Goal: Information Seeking & Learning: Learn about a topic

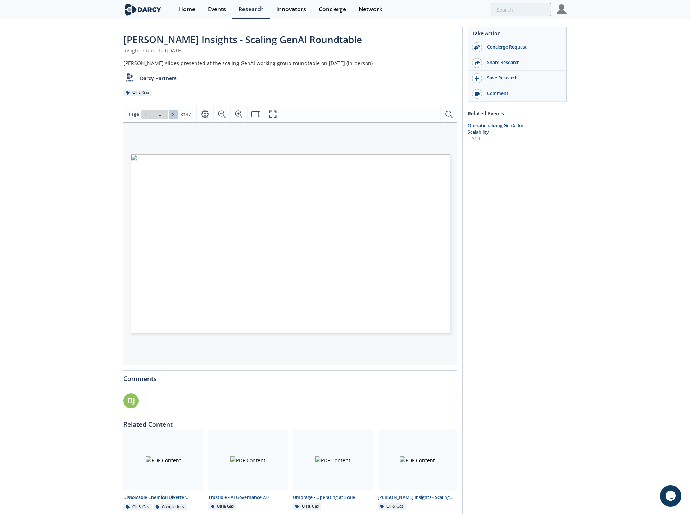
click at [173, 118] on button at bounding box center [173, 114] width 9 height 9
type input "2"
click at [206, 115] on icon "Page Layout" at bounding box center [205, 114] width 9 height 9
click at [177, 115] on button at bounding box center [173, 114] width 9 height 9
type input "3"
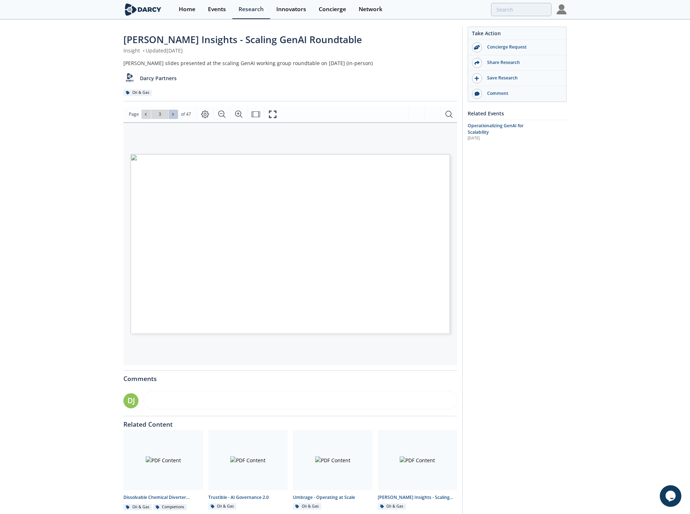
click at [177, 115] on button at bounding box center [173, 114] width 9 height 9
type input "4"
click at [177, 115] on button at bounding box center [173, 114] width 9 height 9
type input "5"
click at [177, 115] on button at bounding box center [173, 114] width 9 height 9
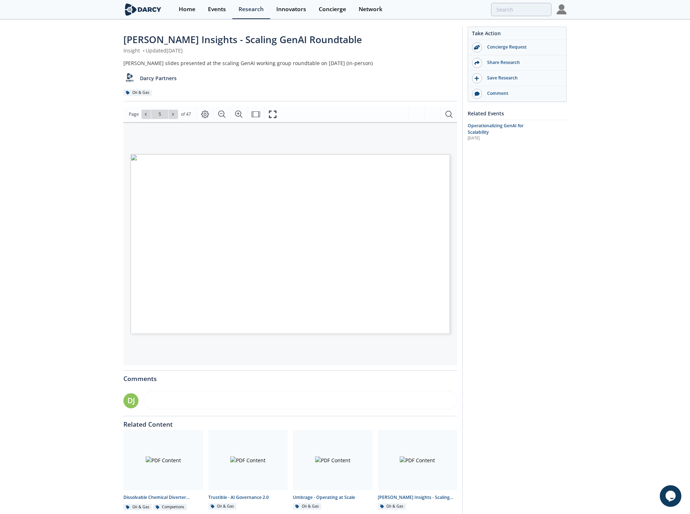
type input "6"
click at [177, 115] on button at bounding box center [173, 114] width 9 height 9
type input "7"
click at [177, 115] on button at bounding box center [173, 114] width 9 height 9
type input "8"
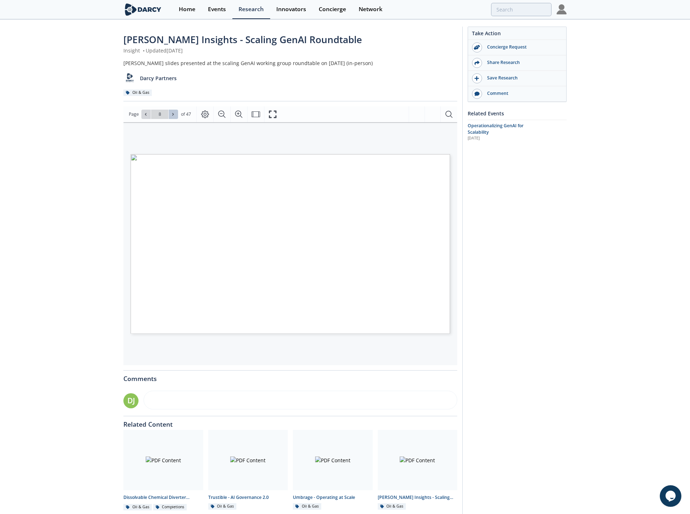
click at [177, 115] on button at bounding box center [173, 114] width 9 height 9
type input "9"
click at [177, 115] on button at bounding box center [173, 114] width 9 height 9
type input "10"
click at [177, 115] on button at bounding box center [173, 114] width 9 height 9
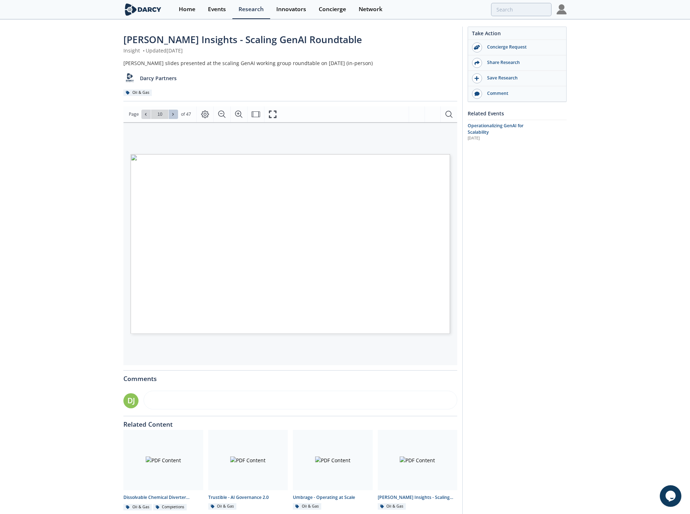
type input "11"
click at [177, 115] on button at bounding box center [173, 114] width 9 height 9
type input "12"
click at [177, 115] on button at bounding box center [173, 114] width 9 height 9
type input "13"
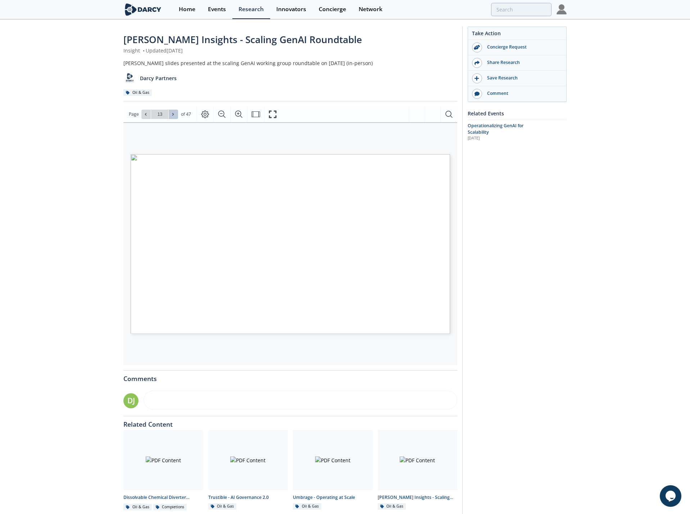
click at [177, 115] on button at bounding box center [173, 114] width 9 height 9
type input "14"
click at [177, 115] on button at bounding box center [173, 114] width 9 height 9
type input "15"
click at [177, 115] on button at bounding box center [173, 114] width 9 height 9
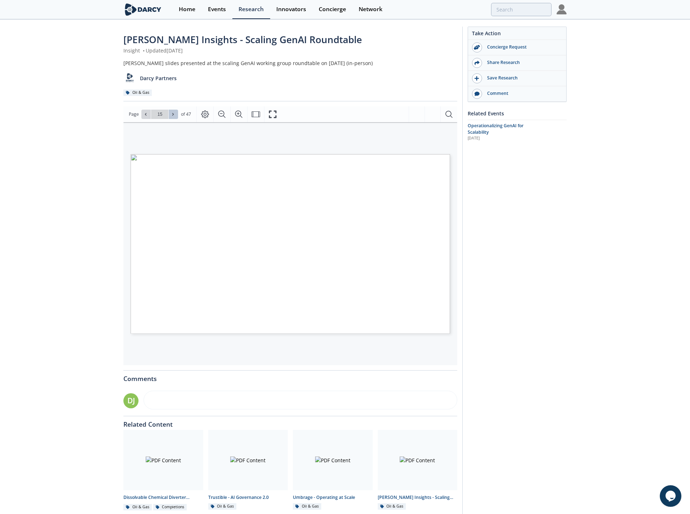
type input "16"
click at [177, 115] on button at bounding box center [173, 114] width 9 height 9
type input "17"
click at [177, 115] on button at bounding box center [173, 114] width 9 height 9
type input "18"
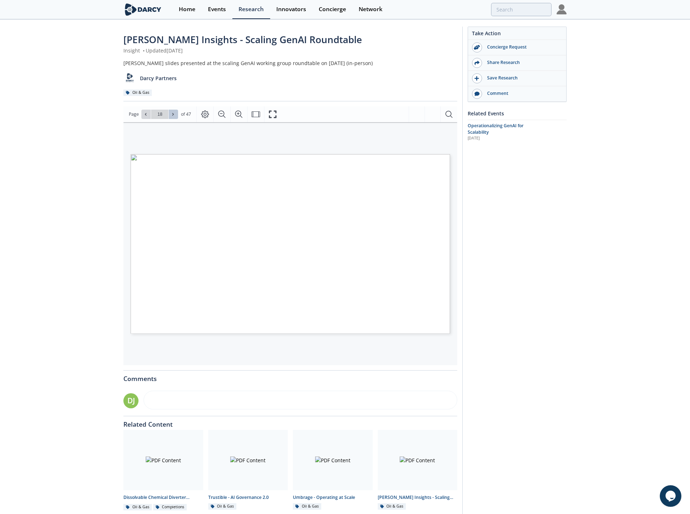
click at [177, 115] on button at bounding box center [173, 114] width 9 height 9
type input "19"
click at [177, 115] on button at bounding box center [173, 114] width 9 height 9
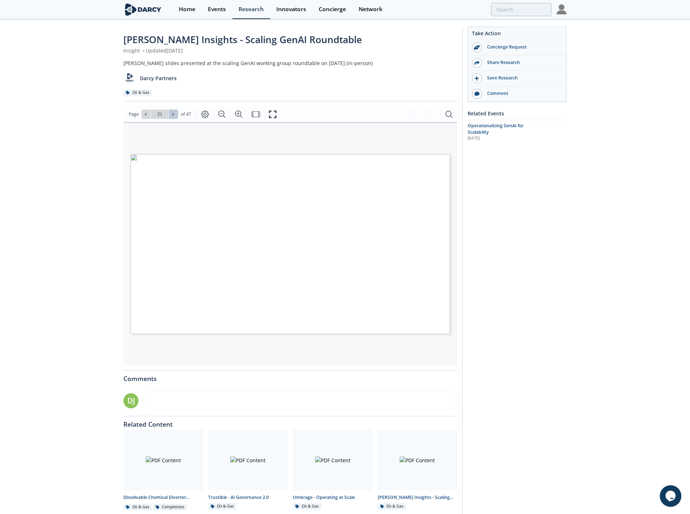
type input "22"
click at [177, 115] on button at bounding box center [173, 114] width 9 height 9
type input "23"
click at [177, 115] on button at bounding box center [173, 114] width 9 height 9
type input "24"
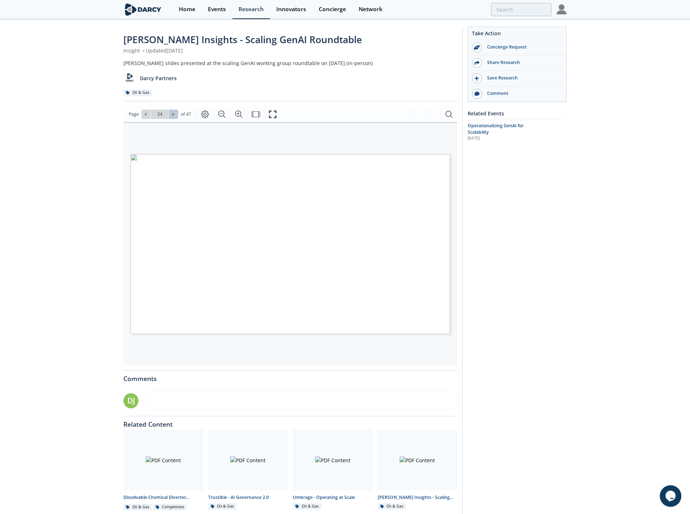
click at [177, 115] on button at bounding box center [173, 114] width 9 height 9
type input "25"
click at [177, 115] on button at bounding box center [173, 114] width 9 height 9
type input "26"
click at [177, 115] on button at bounding box center [173, 114] width 9 height 9
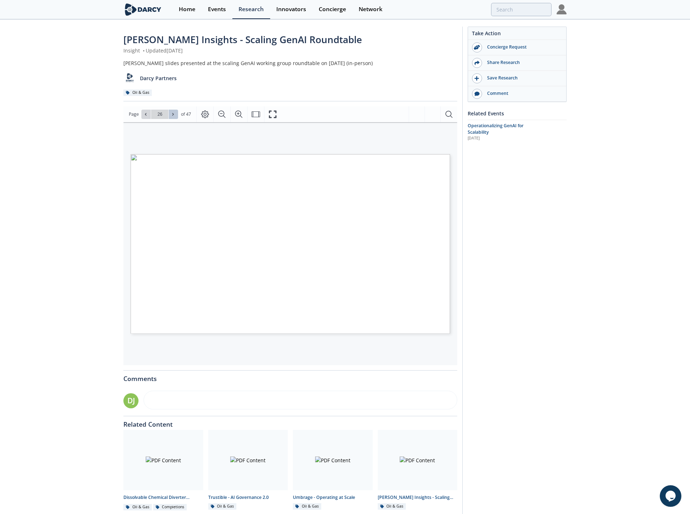
type input "27"
click at [177, 115] on button at bounding box center [173, 114] width 9 height 9
type input "28"
click at [177, 115] on button at bounding box center [173, 114] width 9 height 9
type input "29"
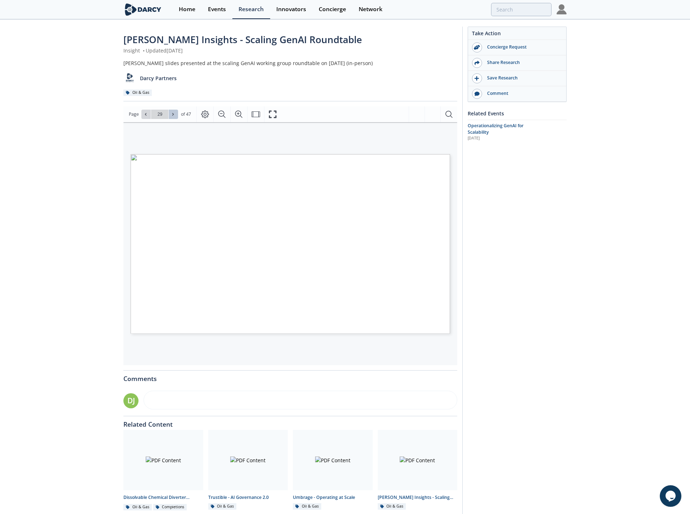
click at [173, 116] on icon at bounding box center [173, 114] width 4 height 4
type input "30"
click at [173, 116] on icon at bounding box center [173, 114] width 4 height 4
type input "31"
click at [172, 116] on icon at bounding box center [173, 114] width 4 height 4
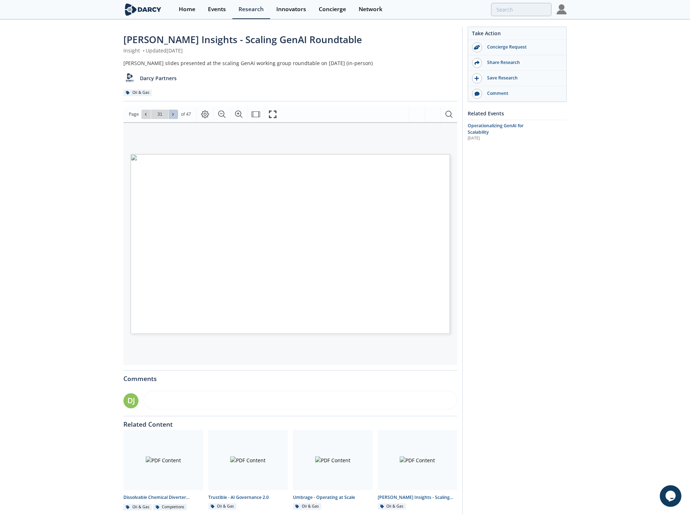
type input "32"
click at [172, 116] on icon at bounding box center [173, 114] width 4 height 4
type input "33"
click at [175, 115] on span at bounding box center [173, 114] width 5 height 5
type input "34"
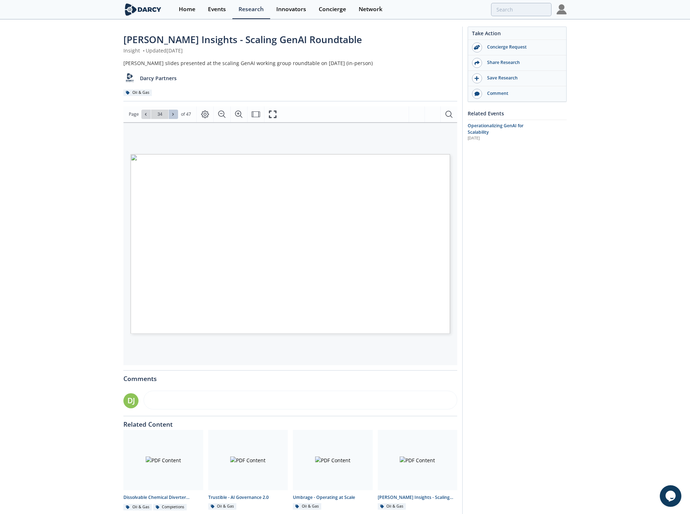
click at [175, 115] on span at bounding box center [173, 114] width 5 height 5
type input "35"
click at [175, 115] on span at bounding box center [173, 114] width 5 height 5
type input "36"
click at [175, 115] on span at bounding box center [173, 114] width 5 height 5
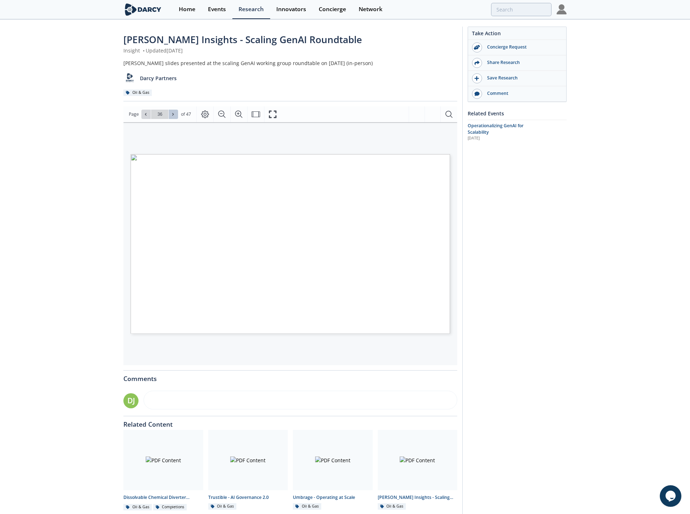
type input "37"
click at [147, 115] on icon at bounding box center [146, 114] width 4 height 4
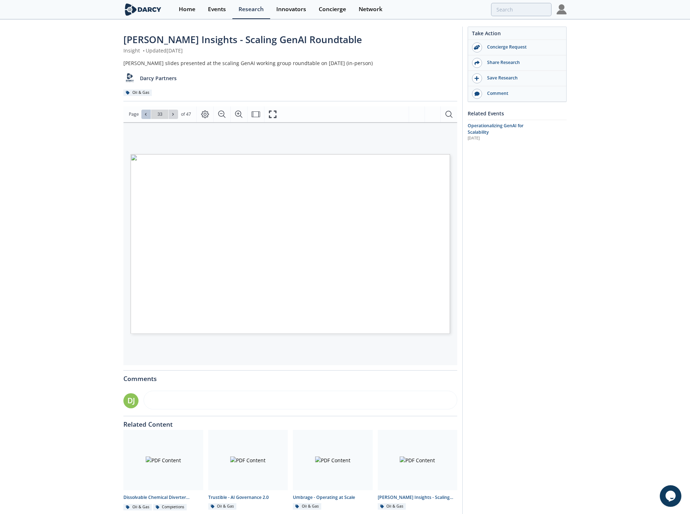
click at [147, 115] on icon at bounding box center [146, 114] width 4 height 4
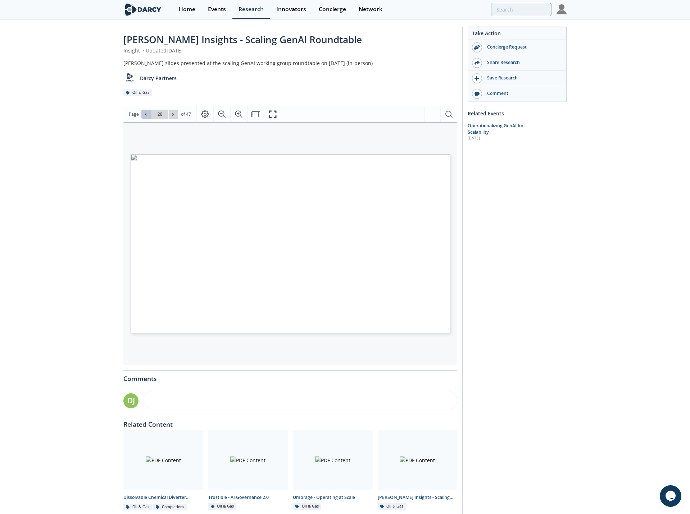
click at [147, 115] on icon at bounding box center [146, 114] width 4 height 4
click at [306, 258] on span "Page 25" at bounding box center [524, 460] width 638 height 476
click at [140, 113] on span "Go to Page 25" at bounding box center [160, 114] width 42 height 9
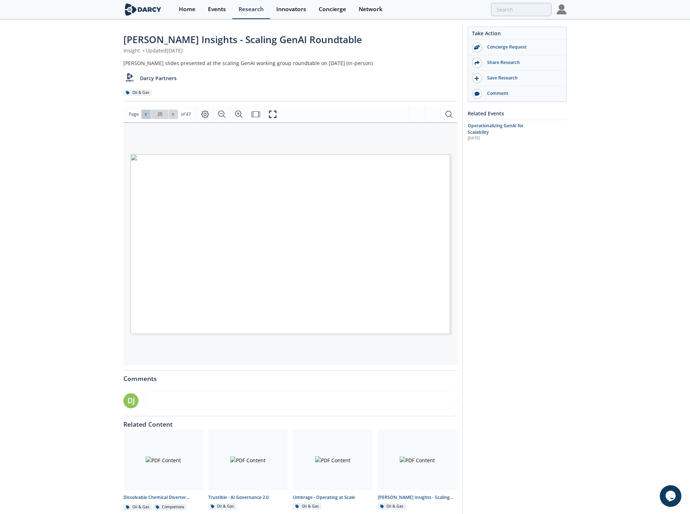
click at [144, 114] on icon at bounding box center [146, 114] width 4 height 4
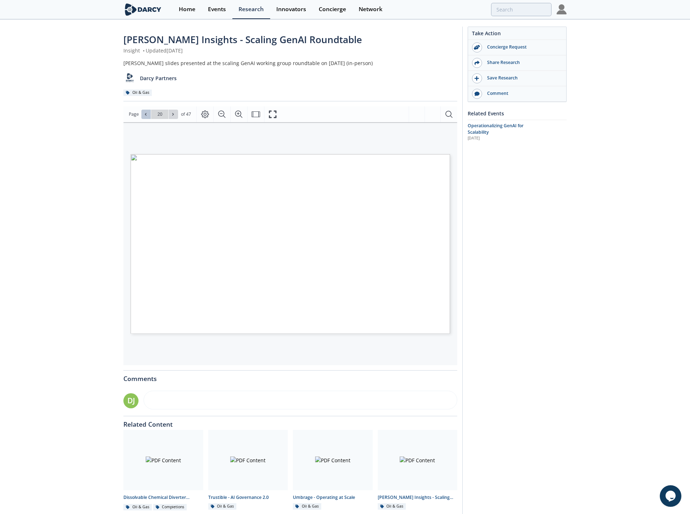
click at [144, 114] on icon at bounding box center [146, 114] width 4 height 4
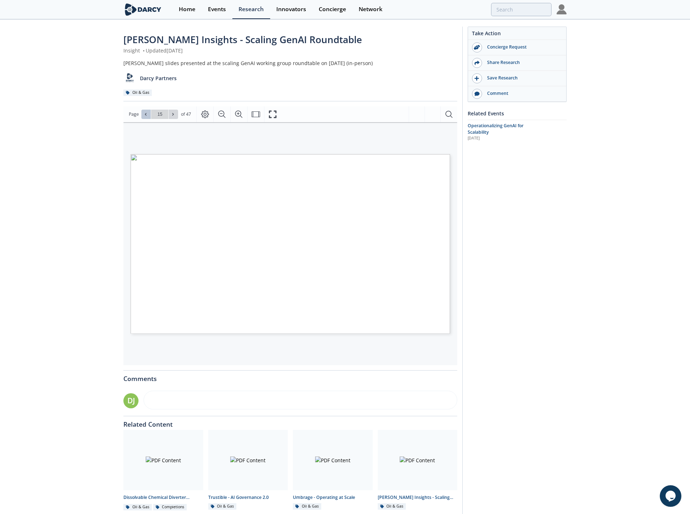
click at [144, 114] on icon at bounding box center [146, 114] width 4 height 4
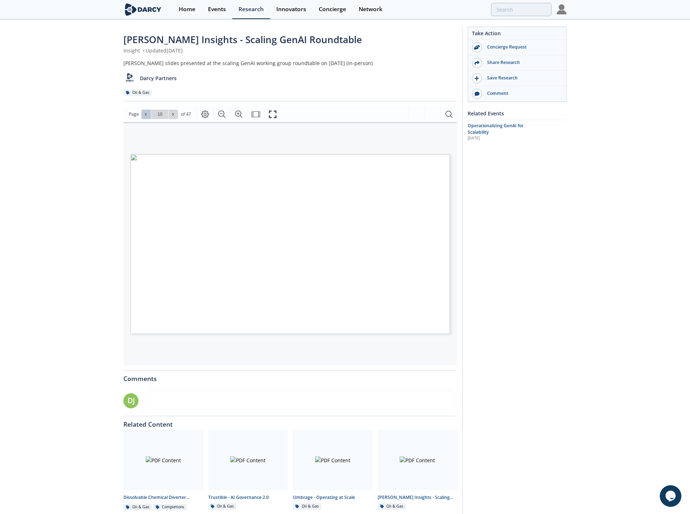
click at [144, 114] on icon at bounding box center [146, 114] width 4 height 4
type input "7"
